Goal: Task Accomplishment & Management: Manage account settings

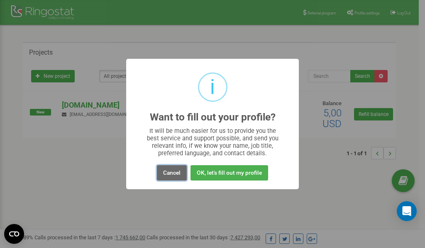
click at [170, 174] on button "Cancel" at bounding box center [172, 173] width 30 height 15
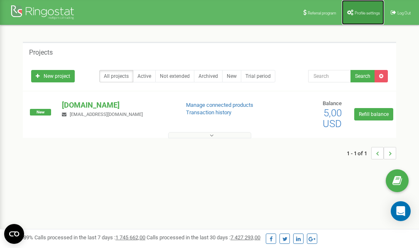
click at [363, 15] on link "Profile settings" at bounding box center [362, 12] width 42 height 25
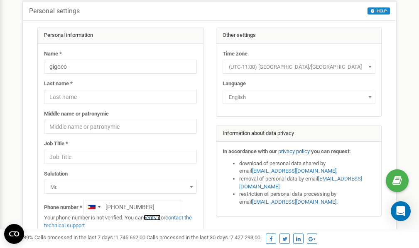
click at [156, 217] on link "verify it" at bounding box center [152, 218] width 17 height 6
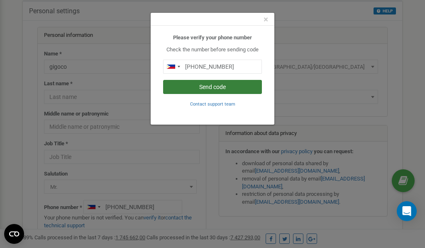
click at [226, 89] on button "Send code" at bounding box center [212, 87] width 99 height 14
